Goal: Information Seeking & Learning: Understand process/instructions

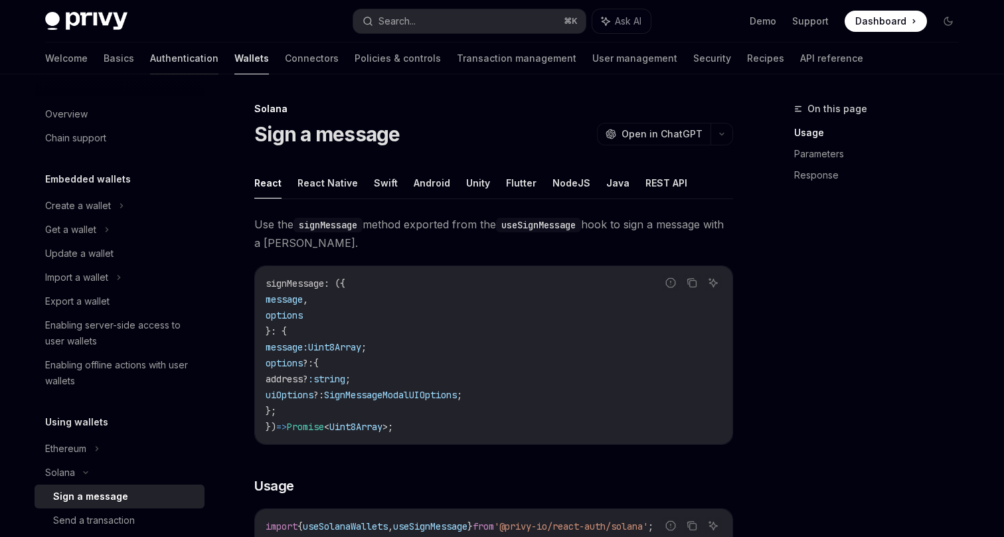
click at [150, 62] on link "Authentication" at bounding box center [184, 59] width 68 height 32
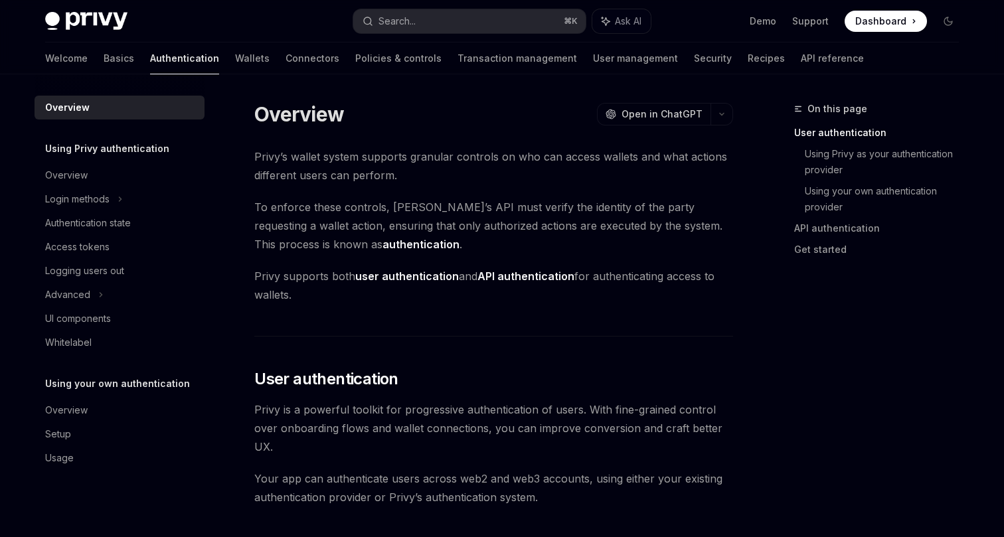
click at [214, 65] on div "Welcome Basics Authentication Wallets Connectors Policies & controls Transactio…" at bounding box center [454, 59] width 819 height 32
click at [286, 64] on link "Connectors" at bounding box center [313, 59] width 54 height 32
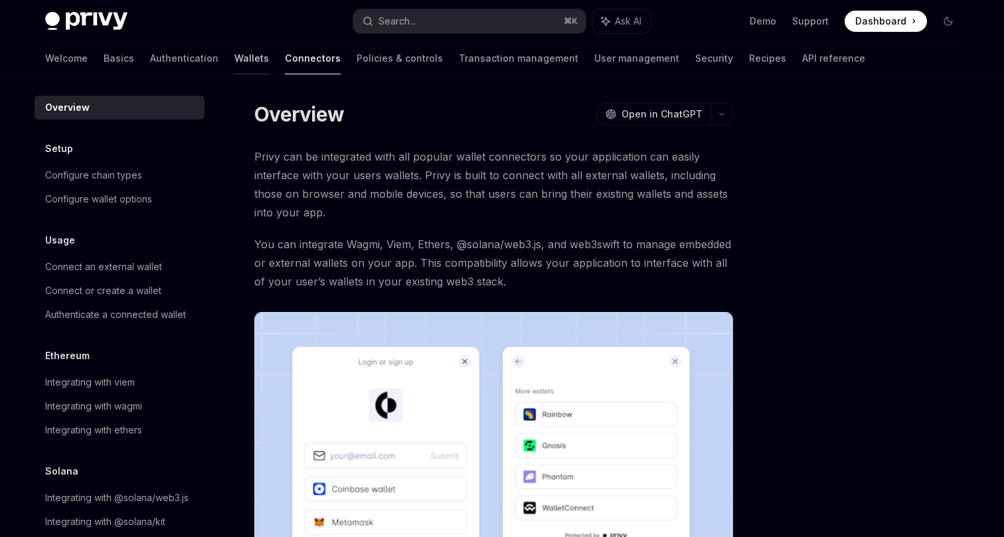
click at [234, 58] on link "Wallets" at bounding box center [251, 59] width 35 height 32
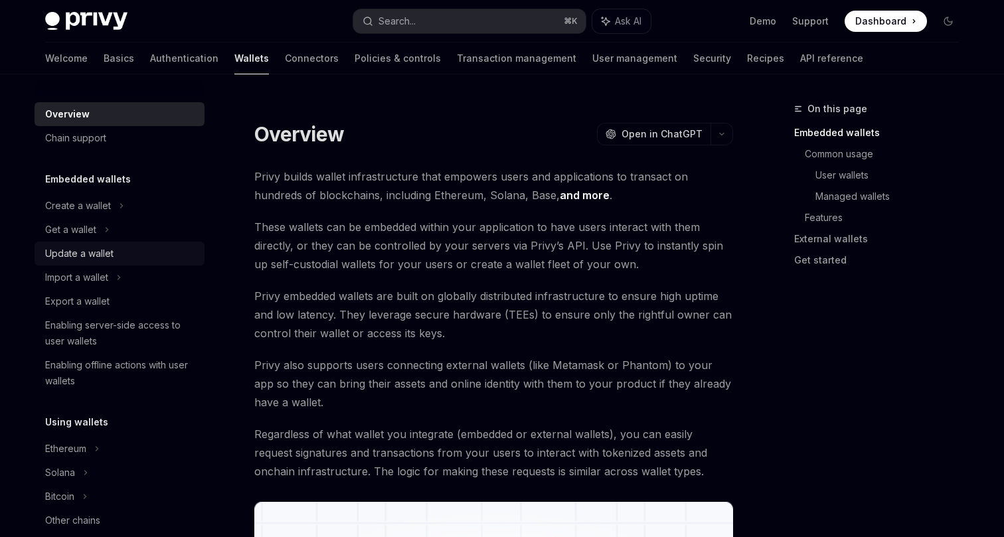
click at [100, 255] on div "Update a wallet" at bounding box center [79, 254] width 68 height 16
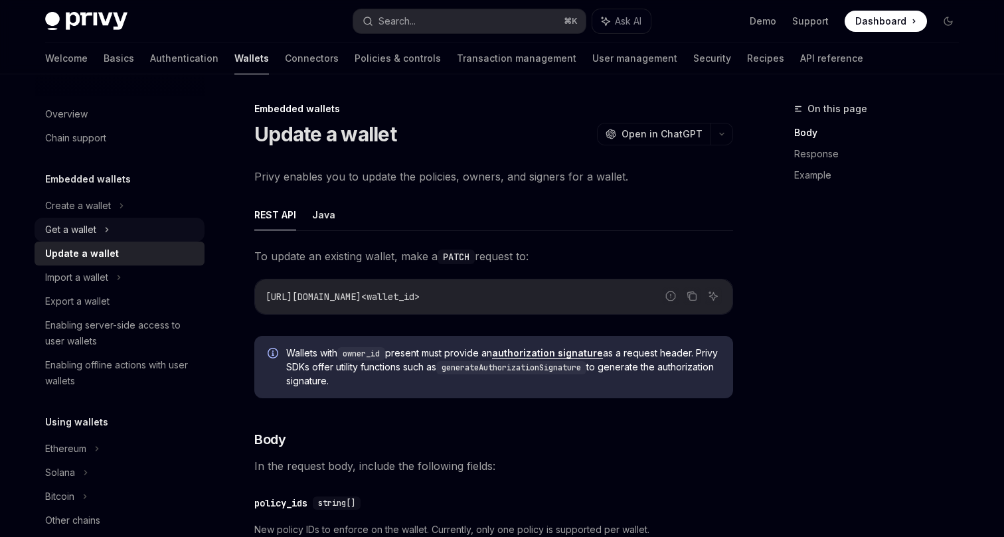
click at [96, 236] on div "Get a wallet" at bounding box center [70, 230] width 51 height 16
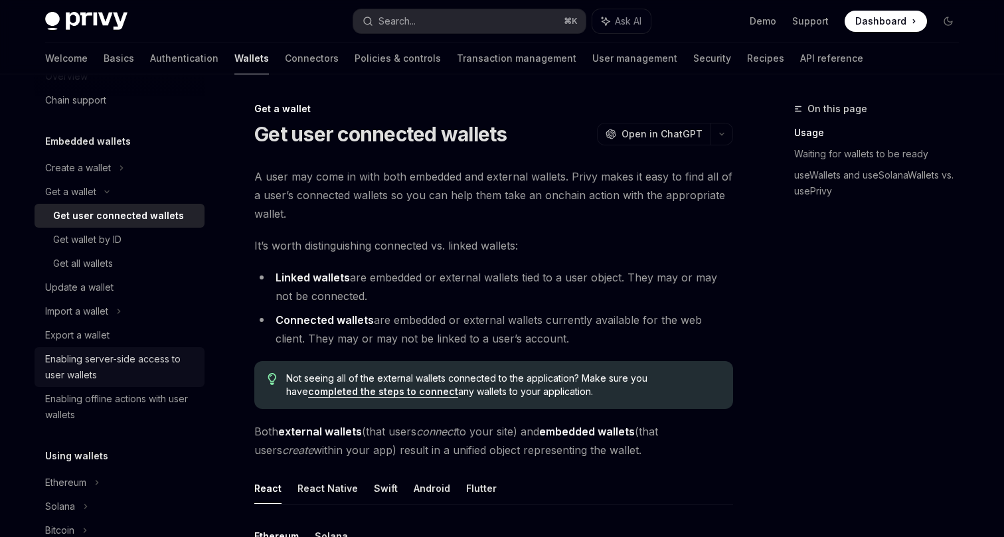
scroll to position [88, 0]
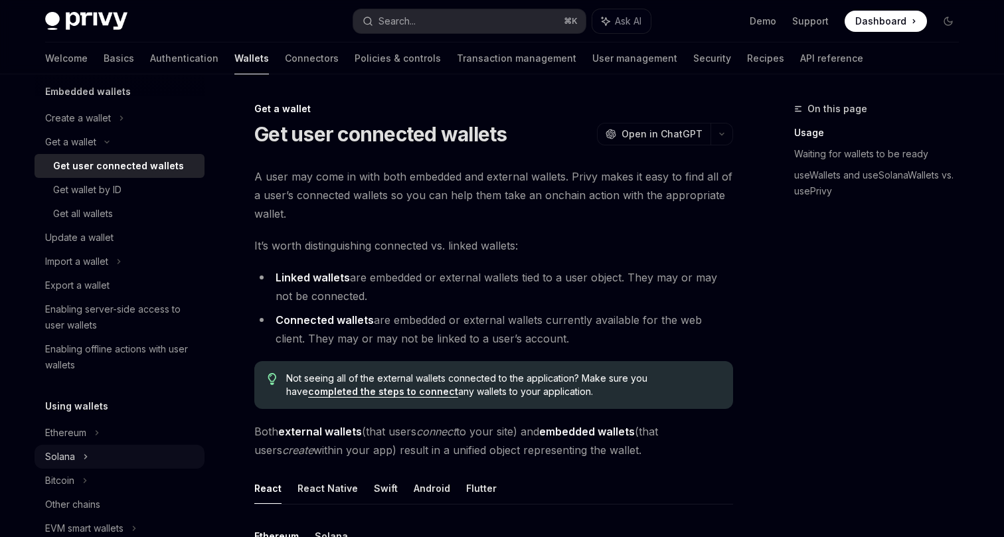
click at [70, 462] on div "Solana" at bounding box center [60, 457] width 30 height 16
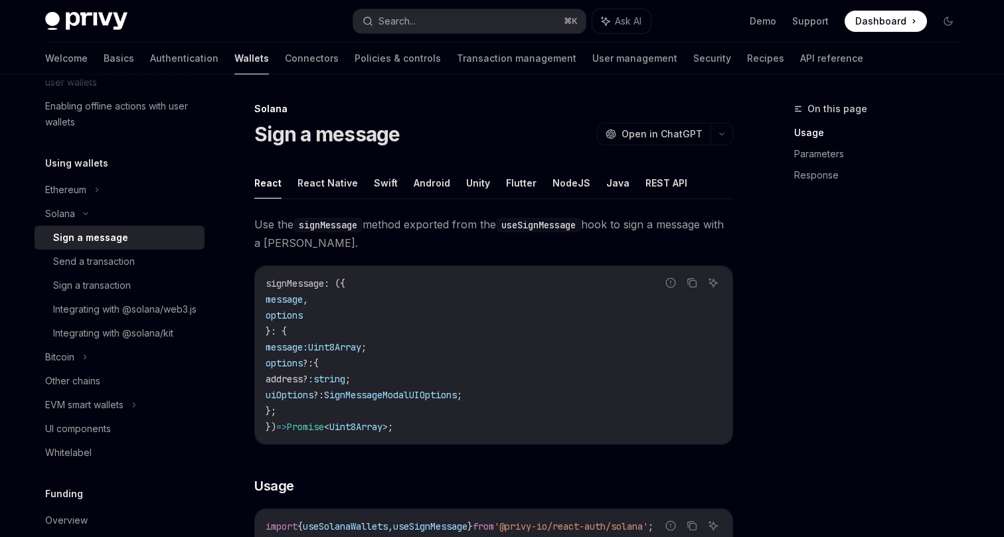
scroll to position [359, 0]
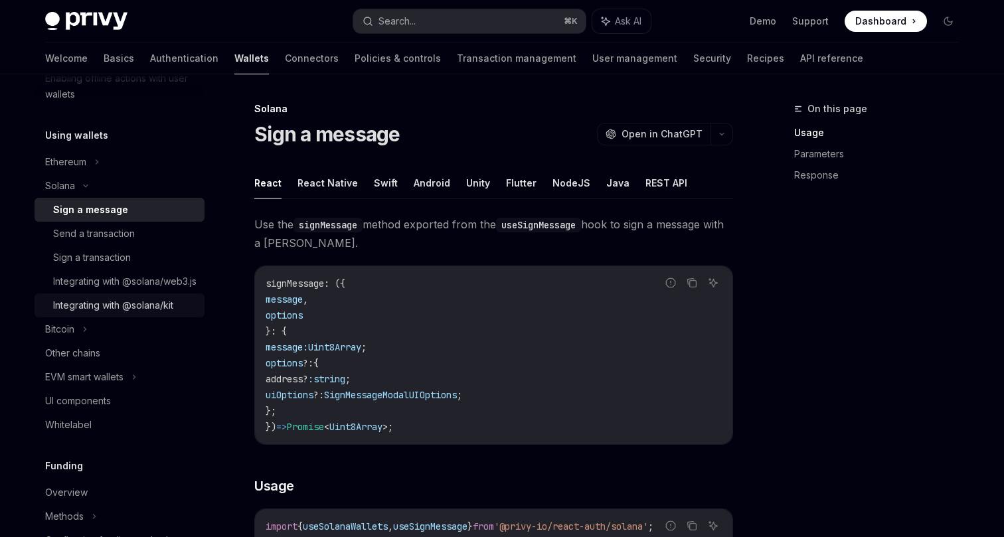
click at [106, 314] on div "Integrating with @solana/kit" at bounding box center [113, 306] width 120 height 16
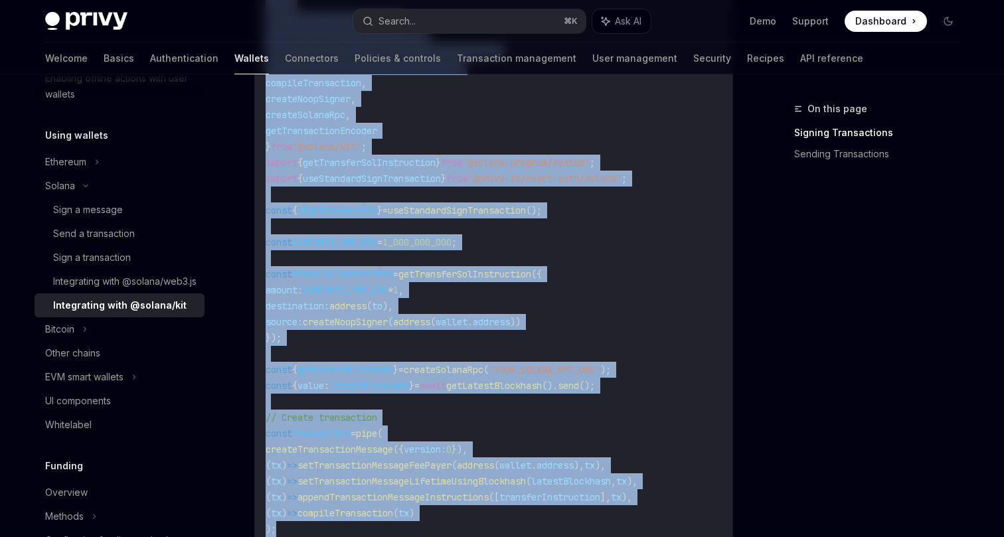
scroll to position [593, 0]
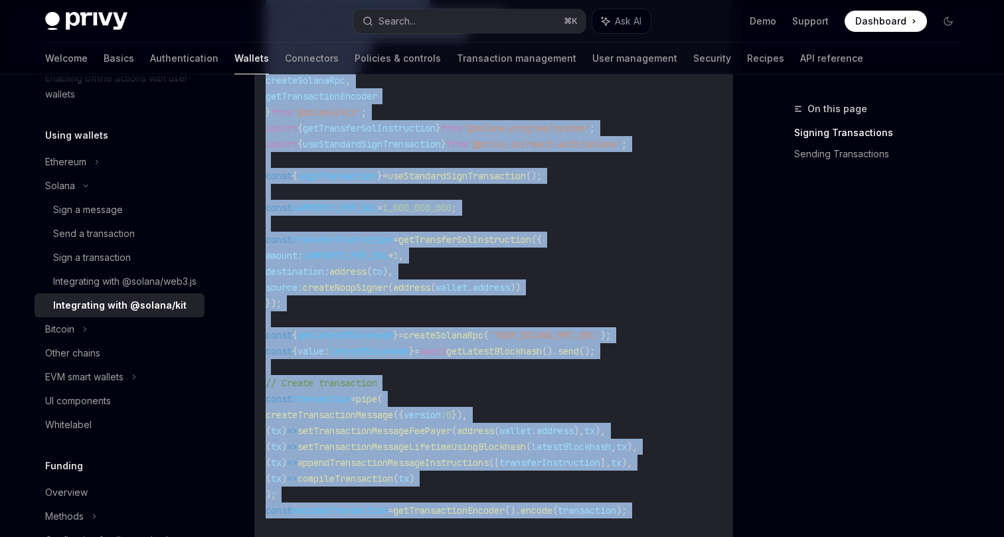
drag, startPoint x: 486, startPoint y: 122, endPoint x: 500, endPoint y: 537, distance: 414.7
click at [500, 537] on div "Solana Integrating with @solana/kit OpenAI Open in ChatGPT OpenAI Open in ChatG…" at bounding box center [369, 306] width 733 height 1596
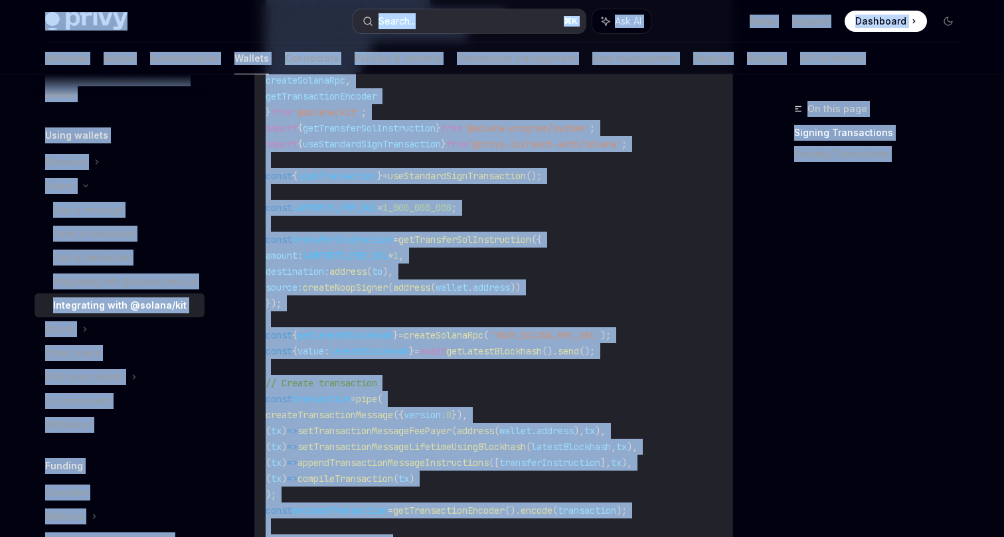
copy div "Lorem Ipsu dolo sita Consec... ⌘ A Eli SE Doei Tempori Utlaboree Doloremag Aliq…"
click at [112, 290] on div "Integrating with @solana/web3.js" at bounding box center [124, 282] width 143 height 16
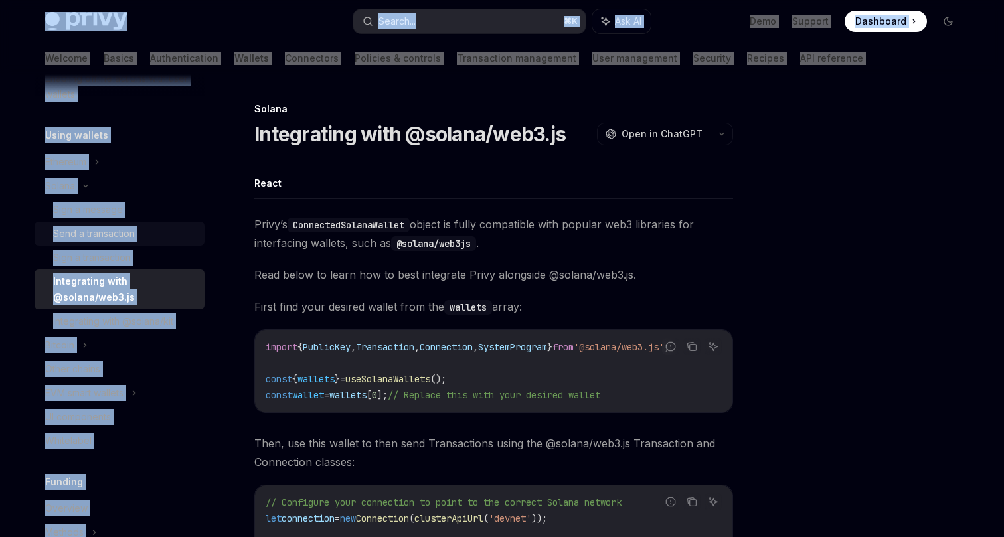
click at [106, 240] on div "Send a transaction" at bounding box center [94, 234] width 82 height 16
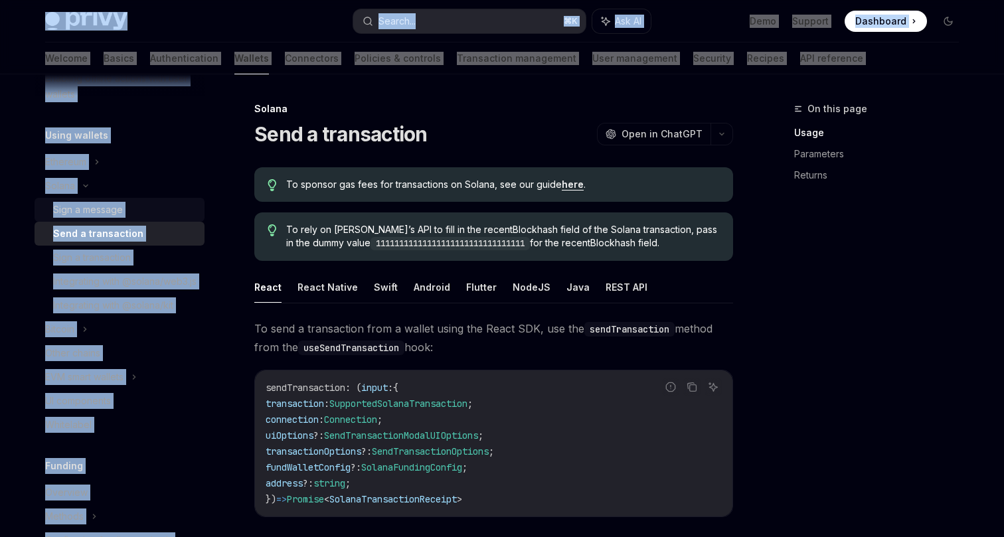
click at [81, 215] on div "Sign a message" at bounding box center [88, 210] width 70 height 16
type textarea "*"
